Goal: Information Seeking & Learning: Compare options

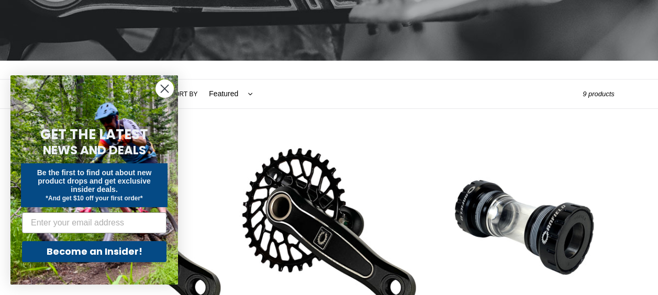
scroll to position [175, 0]
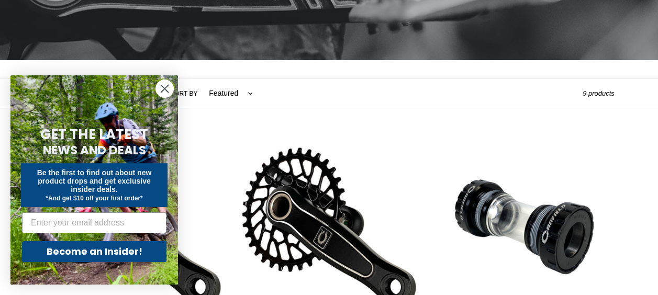
click at [165, 89] on icon "Close dialog" at bounding box center [164, 88] width 7 height 7
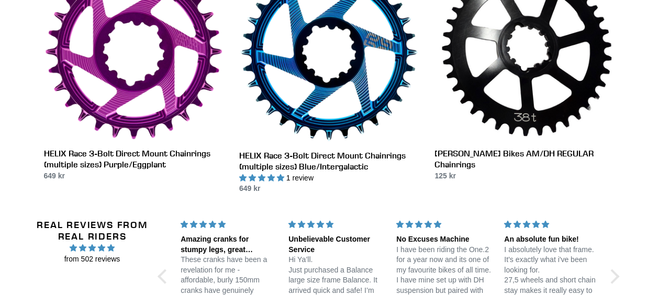
scroll to position [848, 0]
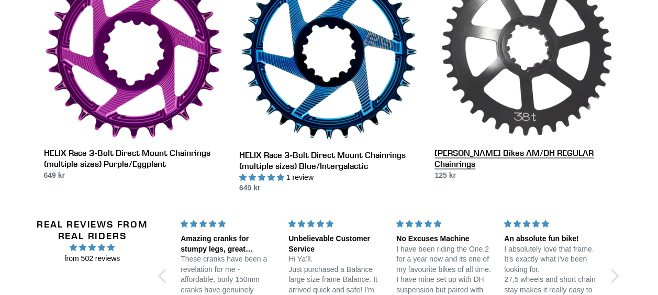
click at [494, 93] on link "[PERSON_NAME] Bikes AM/DH REGULAR Chainrings" at bounding box center [525, 71] width 180 height 219
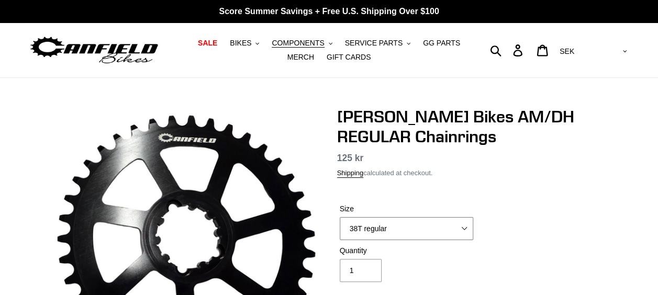
click at [416, 230] on select "38T regular" at bounding box center [407, 228] width 134 height 23
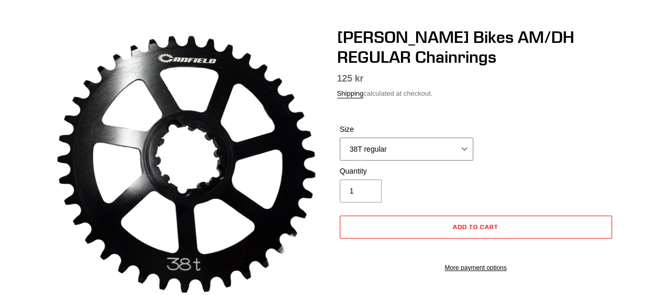
scroll to position [80, 0]
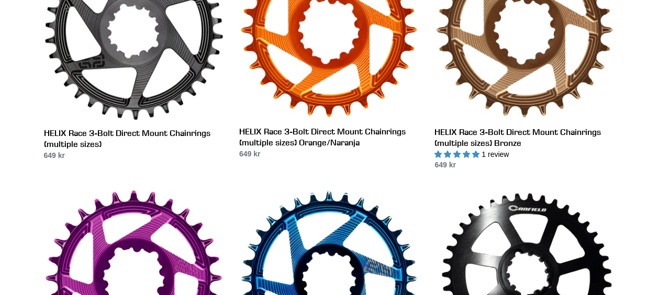
scroll to position [614, 0]
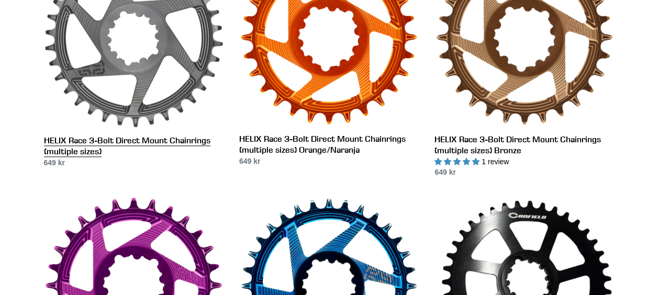
click at [145, 49] on link "HELIX Race 3-Bolt Direct Mount Chainrings (multiple sizes)" at bounding box center [134, 58] width 180 height 220
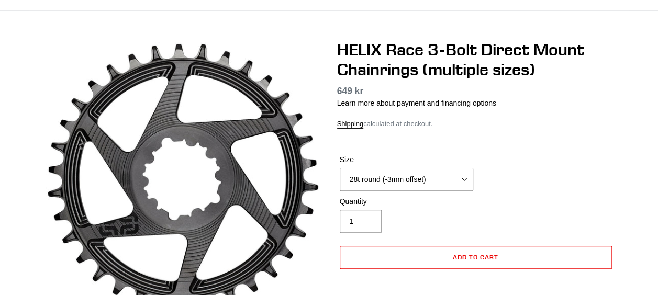
scroll to position [68, 0]
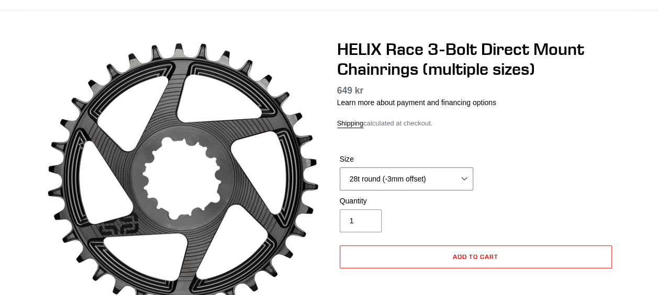
click at [425, 182] on select "28t round (-3mm offset) 30t round (-3mm offset) 32t round (-3mm offset) 34t rou…" at bounding box center [407, 179] width 134 height 23
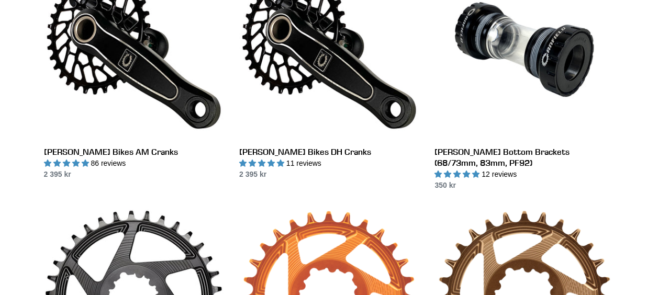
scroll to position [347, 0]
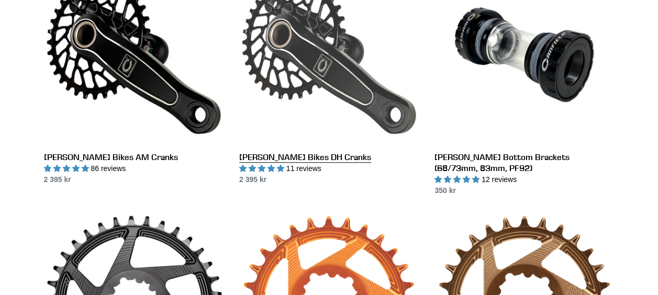
click at [281, 61] on link "Canfield Bikes DH Cranks" at bounding box center [329, 75] width 180 height 220
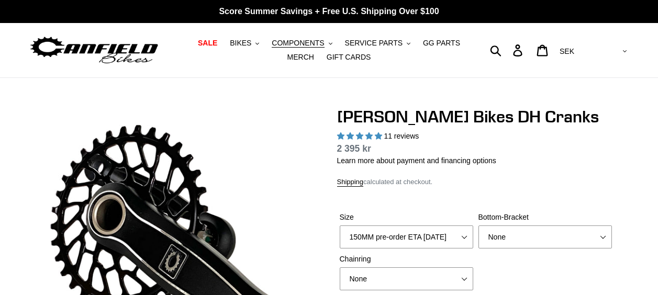
select select "highest-rating"
click at [521, 167] on div "Canfield Bikes DH Cranks 11 reviews Regular price 2 395 kr Sale price 2 395 kr …" at bounding box center [476, 260] width 278 height 306
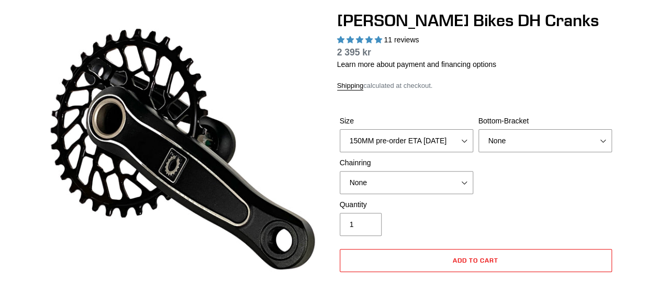
scroll to position [109, 0]
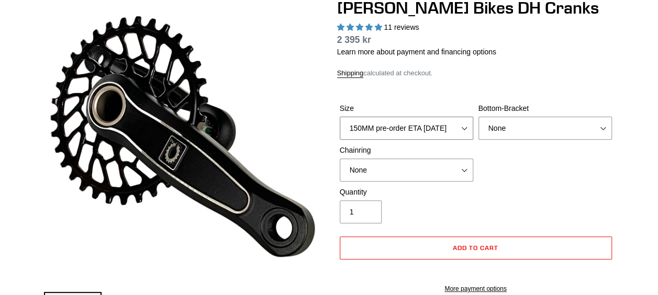
click at [399, 127] on select "150MM pre-order ETA 9/30/25 155MM pre-order ETA 9/30/25 160MM pre-order ETA 9/3…" at bounding box center [407, 128] width 134 height 23
click at [535, 126] on select "None BSA Threaded 83mm" at bounding box center [546, 128] width 134 height 23
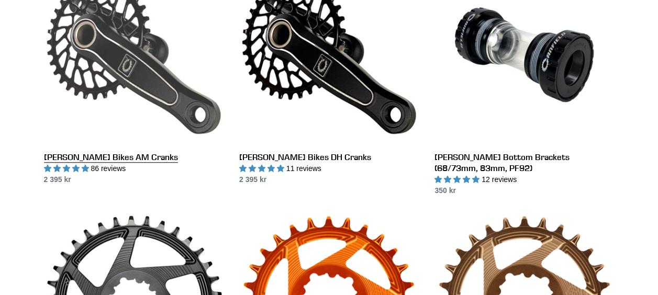
click at [133, 49] on link "[PERSON_NAME] Bikes AM Cranks" at bounding box center [134, 75] width 180 height 220
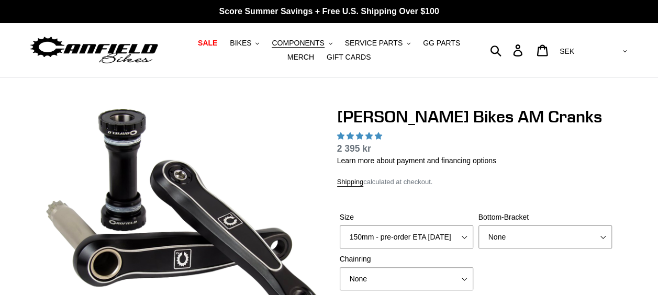
select select "highest-rating"
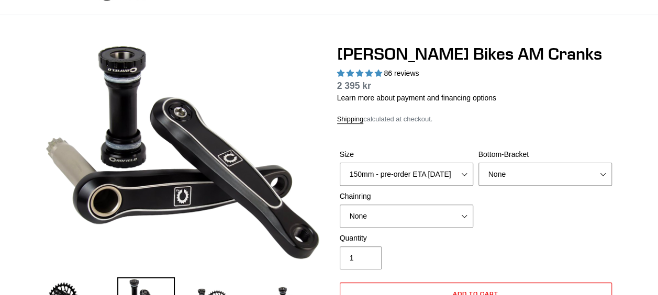
scroll to position [84, 0]
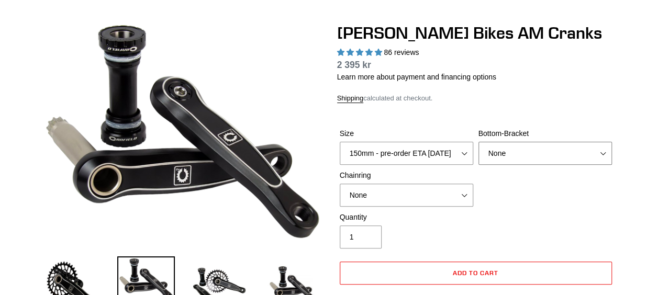
click at [492, 159] on select "None BSA Threaded 68/73mm Press Fit PF92" at bounding box center [546, 153] width 134 height 23
drag, startPoint x: 492, startPoint y: 159, endPoint x: 361, endPoint y: 214, distance: 141.8
click at [361, 214] on form "Size 150mm - pre-order ETA [DATE] 155mm - pre-order ETA [DATE] 160mm - pre-orde…" at bounding box center [476, 221] width 278 height 218
drag, startPoint x: 361, startPoint y: 214, endPoint x: 371, endPoint y: 192, distance: 23.7
click at [371, 192] on form "Size 150mm - pre-order ETA [DATE] 155mm - pre-order ETA [DATE] 160mm - pre-orde…" at bounding box center [476, 221] width 278 height 218
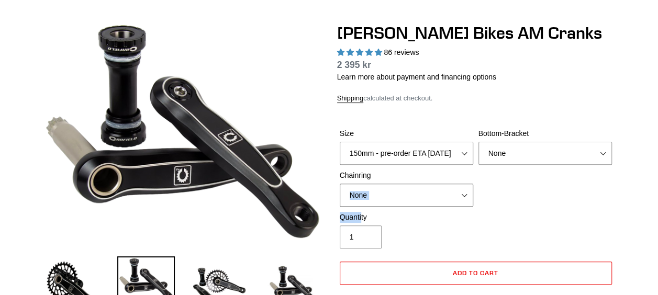
click at [371, 192] on select "None 30t Round (Boost 148) 30t Oval (Boost 148) 32t Round (Boost 148) 32t Oval …" at bounding box center [407, 195] width 134 height 23
click at [519, 209] on div "Size 150mm - pre-order ETA [DATE] 155mm - pre-order ETA [DATE] 160mm - pre-orde…" at bounding box center [476, 170] width 278 height 84
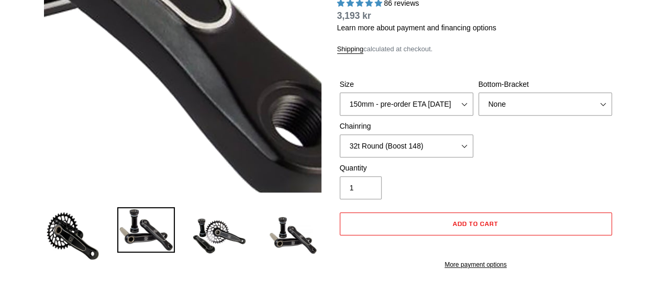
scroll to position [115, 0]
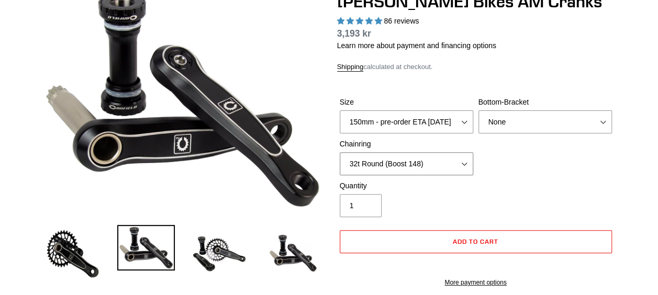
click at [400, 167] on select "None 30t Round (Boost 148) 30t Oval (Boost 148) 32t Round (Boost 148) 32t Oval …" at bounding box center [407, 163] width 134 height 23
select select "None"
click at [340, 152] on select "None 30t Round (Boost 148) 30t Oval (Boost 148) 32t Round (Boost 148) 32t Oval …" at bounding box center [407, 163] width 134 height 23
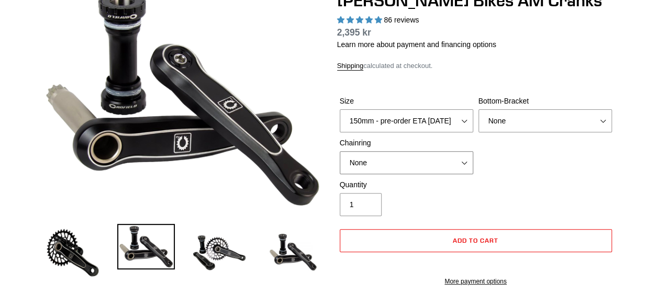
scroll to position [78, 0]
